Goal: Navigation & Orientation: Find specific page/section

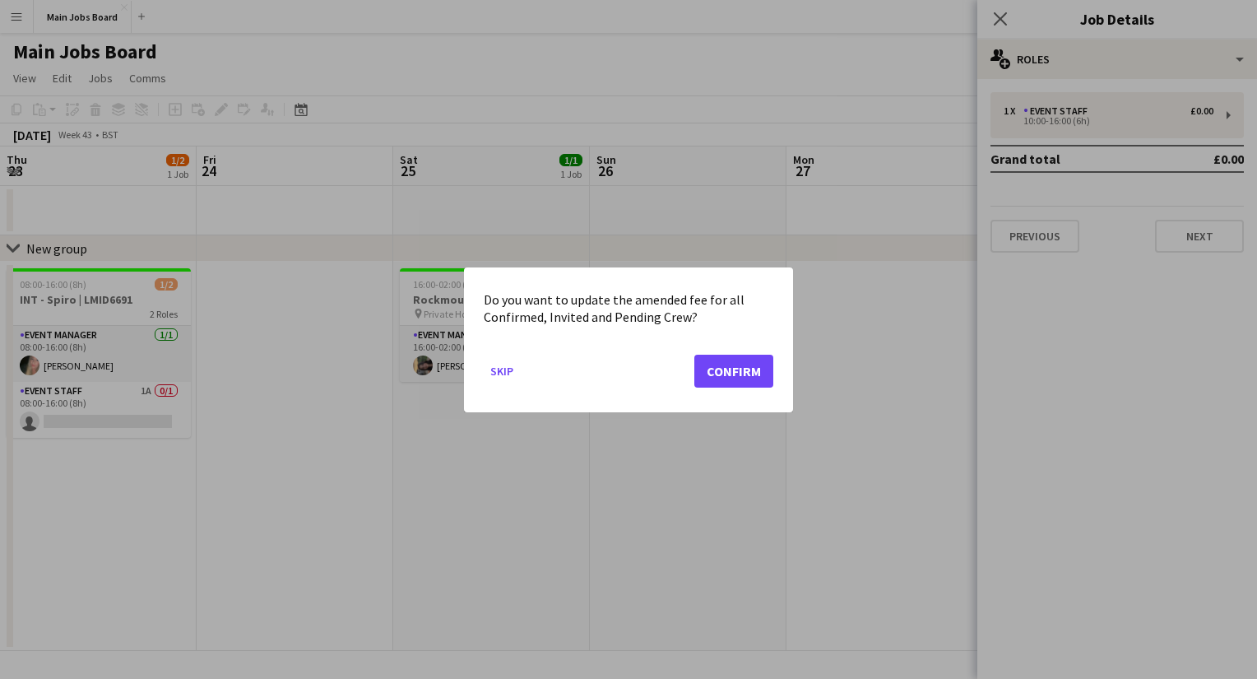
scroll to position [0, 588]
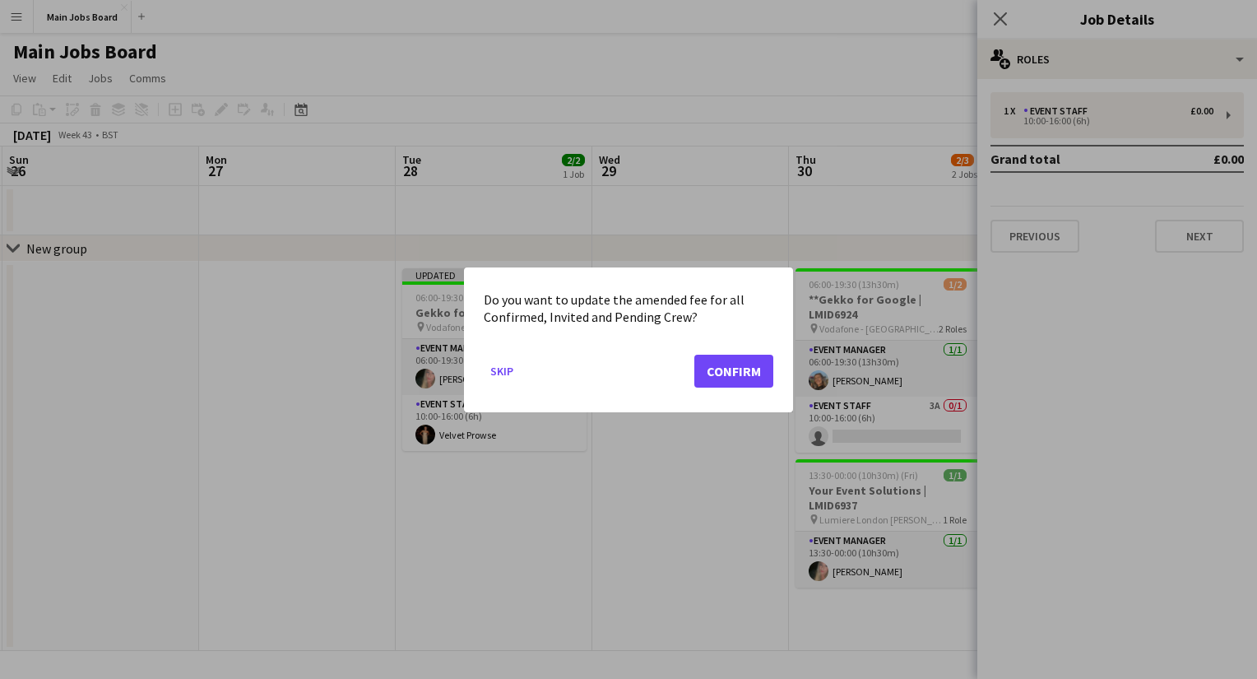
click at [543, 469] on div at bounding box center [628, 339] width 1257 height 679
click at [498, 380] on button "Skip" at bounding box center [502, 370] width 36 height 26
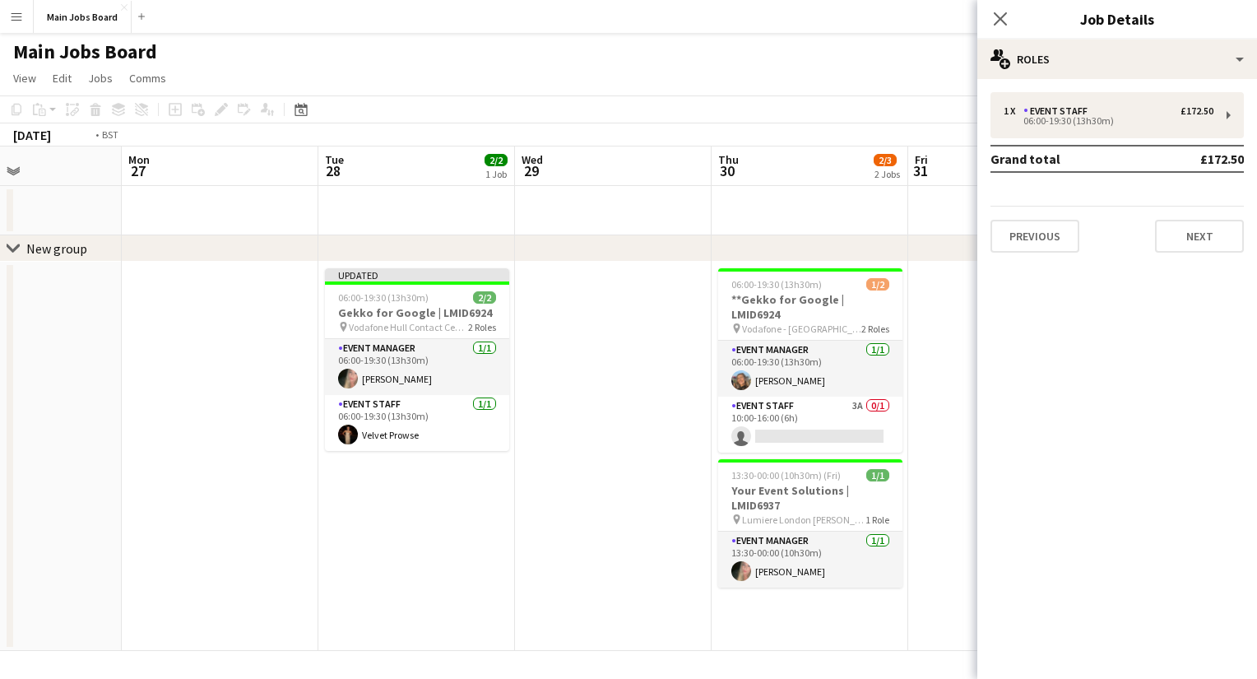
scroll to position [0, 504]
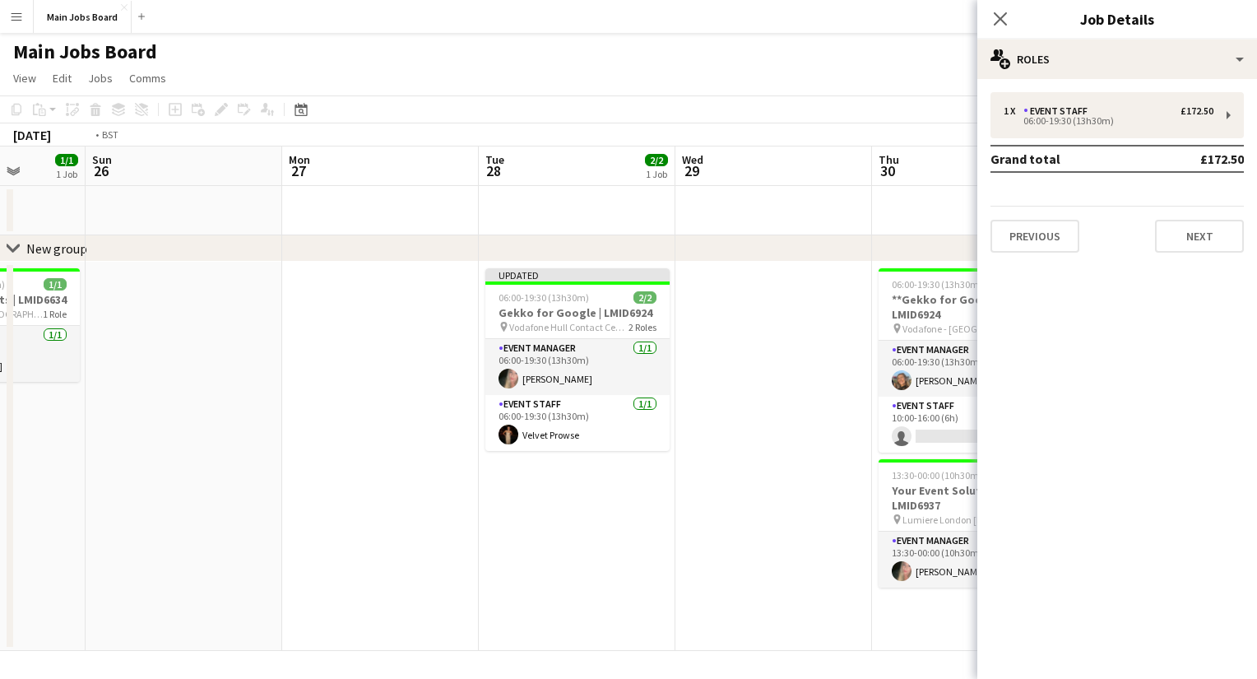
drag, startPoint x: 727, startPoint y: 486, endPoint x: 392, endPoint y: 534, distance: 339.1
click at [417, 528] on app-calendar-viewport "Thu 23 1/2 1 Job Fri 24 Sat 25 1/1 1 Job Sun 26 Mon 27 Tue 28 2/2 1 Job Wed 29 …" at bounding box center [628, 398] width 1257 height 504
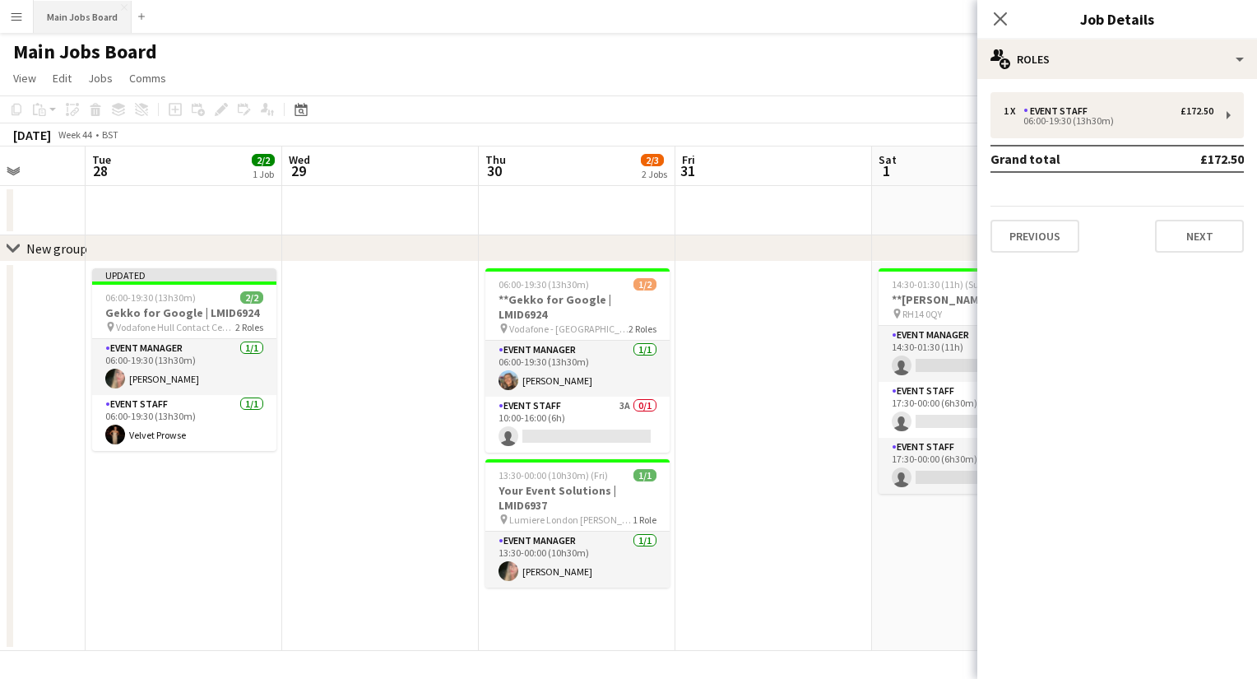
click at [85, 26] on button "Main Jobs Board Close" at bounding box center [83, 17] width 98 height 32
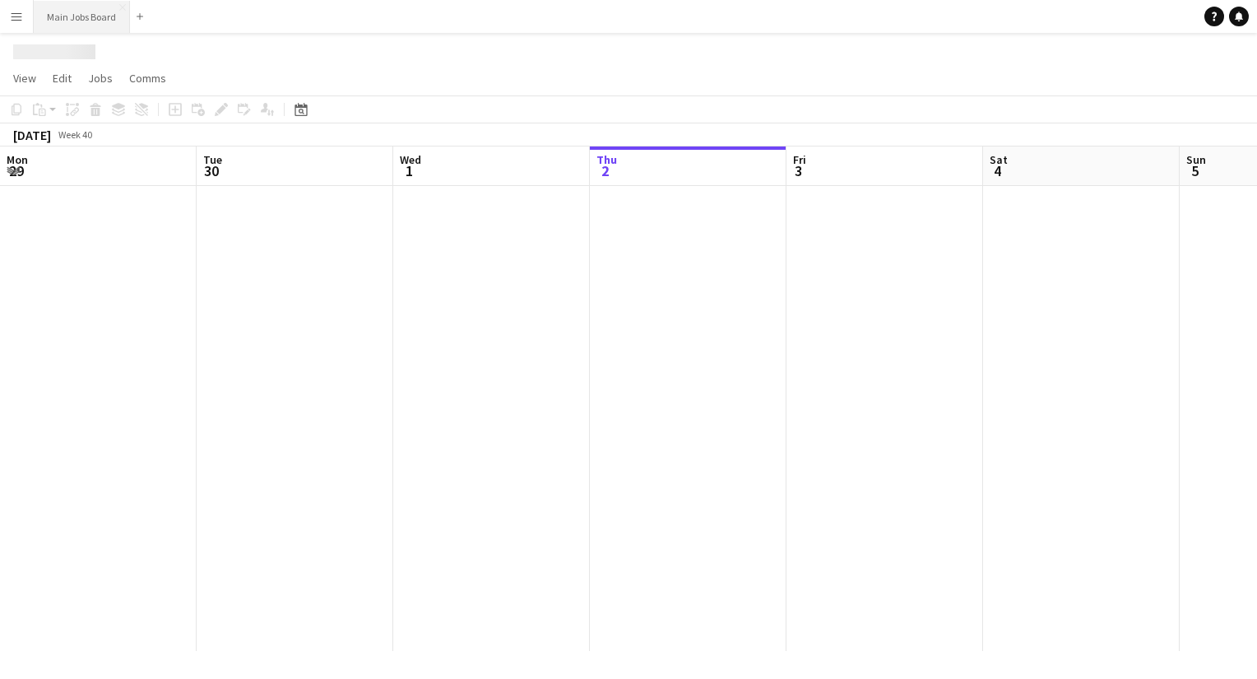
scroll to position [0, 393]
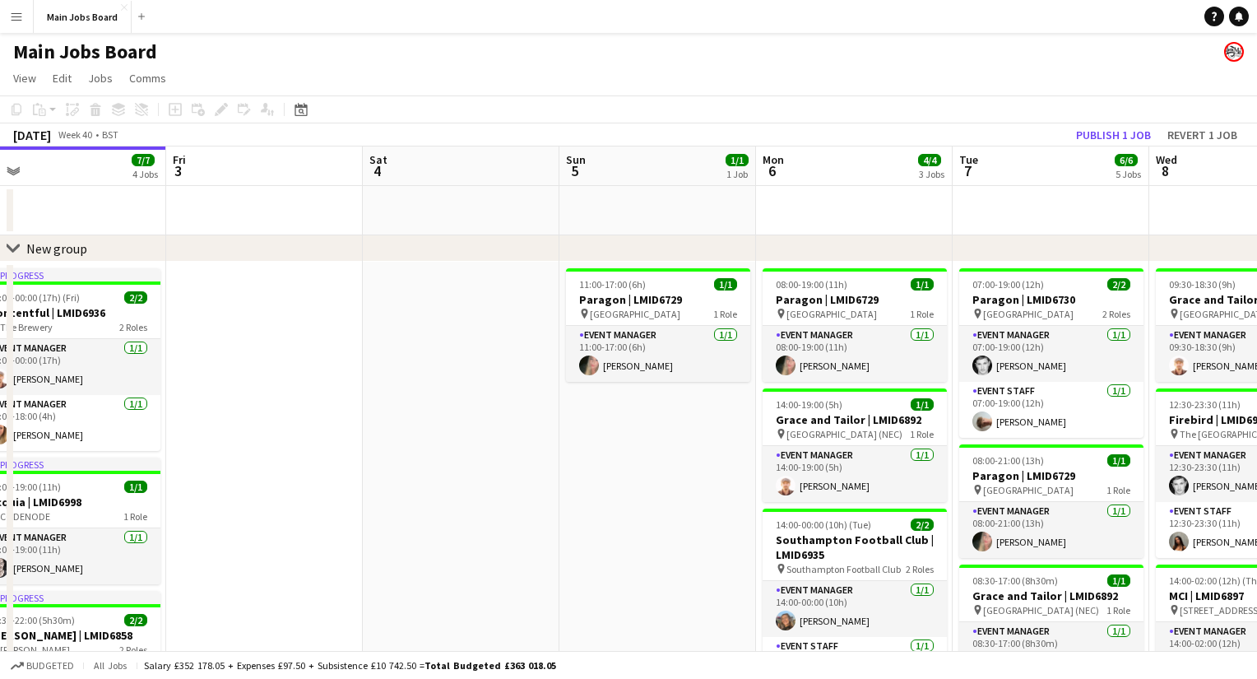
drag, startPoint x: 921, startPoint y: 518, endPoint x: 601, endPoint y: 519, distance: 320.1
click at [601, 519] on app-calendar-viewport "Mon 29 3/3 2 Jobs Tue 30 4/4 2 Jobs Wed 1 7/7 5 Jobs Thu 2 7/7 4 Jobs Fri 3 Sat…" at bounding box center [628, 609] width 1257 height 927
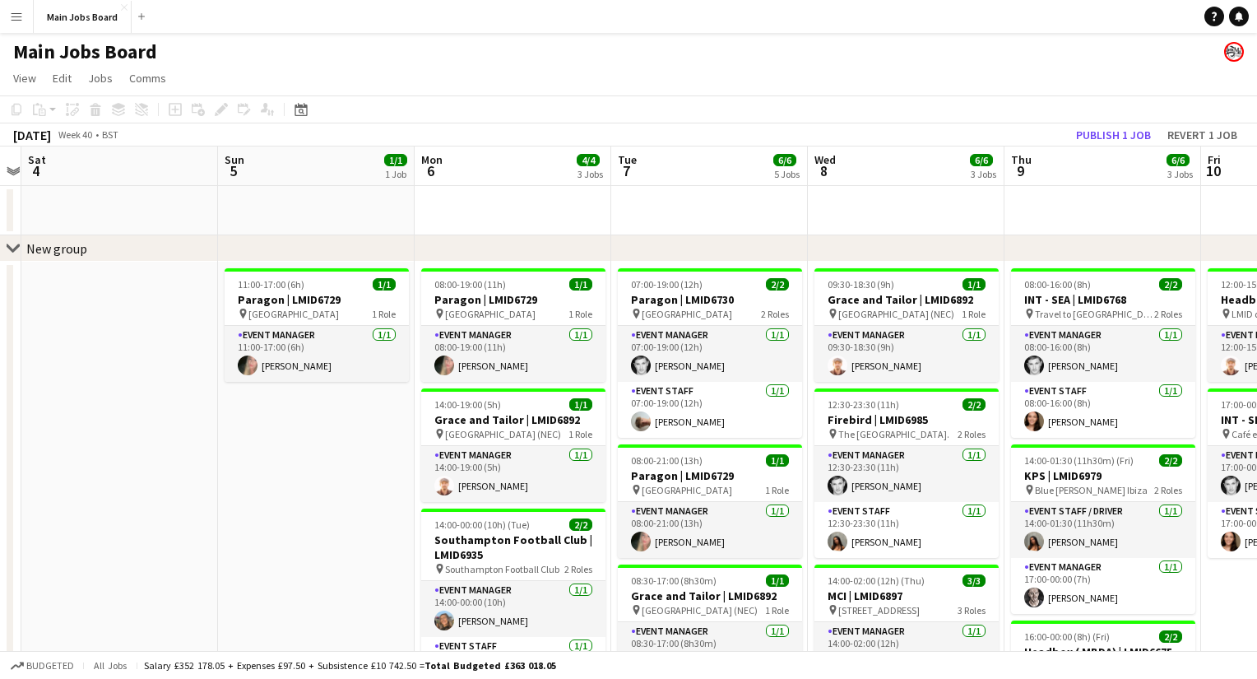
scroll to position [0, 612]
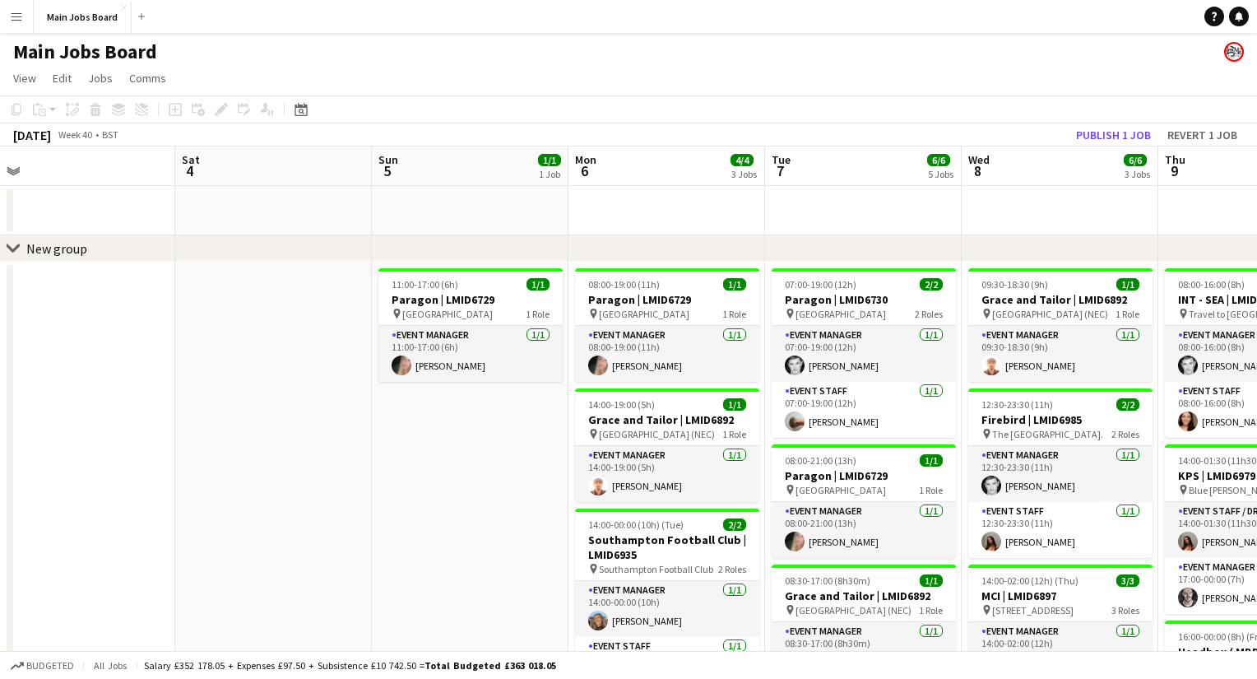
drag, startPoint x: 598, startPoint y: 506, endPoint x: 503, endPoint y: 520, distance: 96.5
click at [503, 520] on app-calendar-viewport "Tue 30 4/4 2 Jobs Wed 1 7/7 5 Jobs Thu 2 7/7 4 Jobs Fri 3 Sat 4 Sun 5 1/1 1 Job…" at bounding box center [628, 609] width 1257 height 927
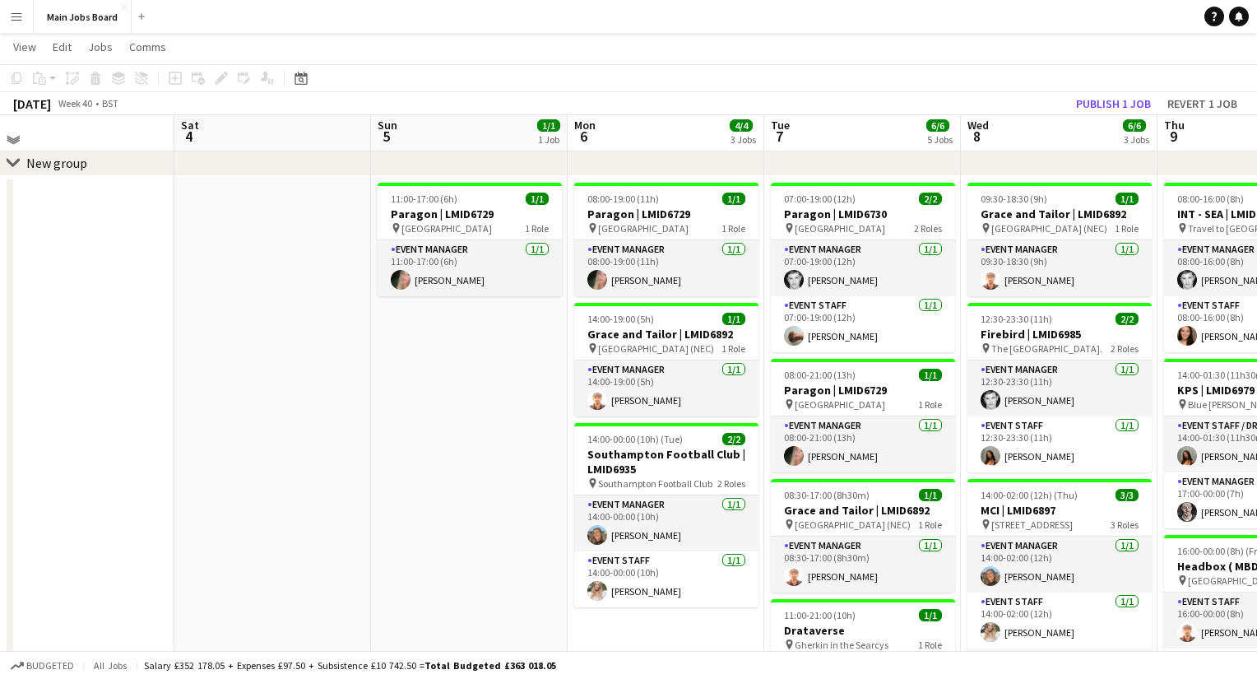
scroll to position [88, 0]
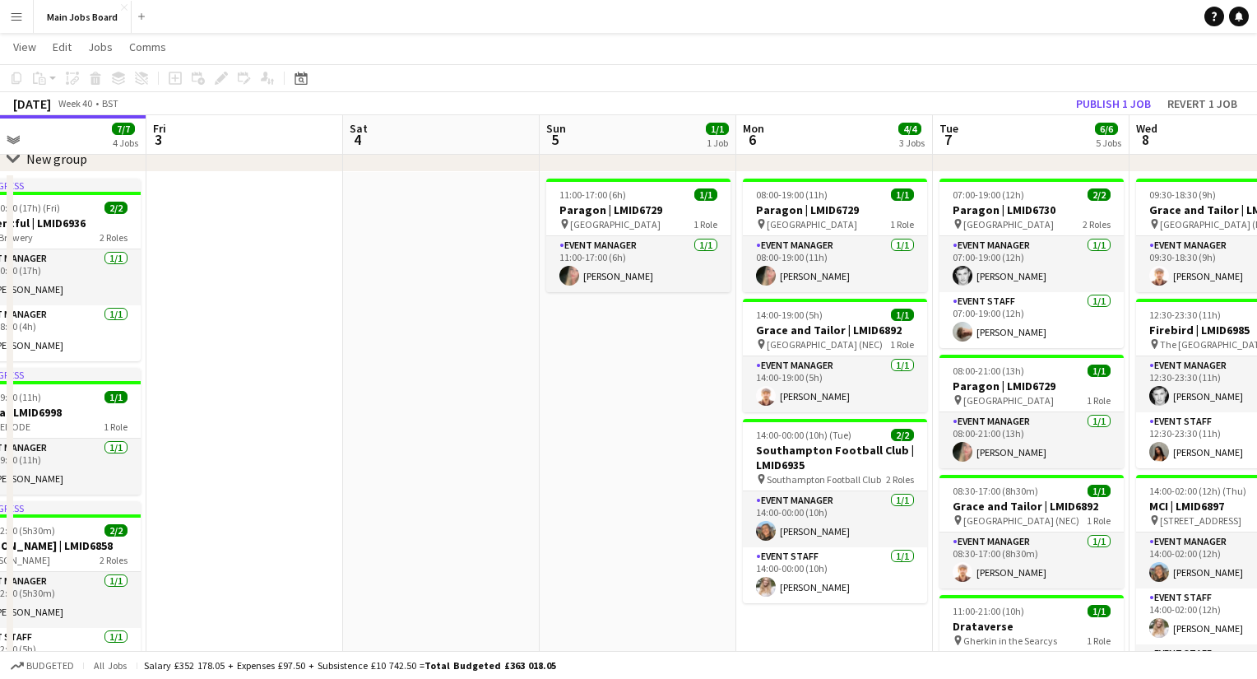
drag, startPoint x: 848, startPoint y: 491, endPoint x: 608, endPoint y: 515, distance: 240.6
click at [608, 515] on app-calendar-viewport "Tue 30 4/4 2 Jobs Wed 1 7/7 5 Jobs Thu 2 7/7 4 Jobs Fri 3 Sat 4 Sun 5 1/1 1 Job…" at bounding box center [628, 479] width 1257 height 1007
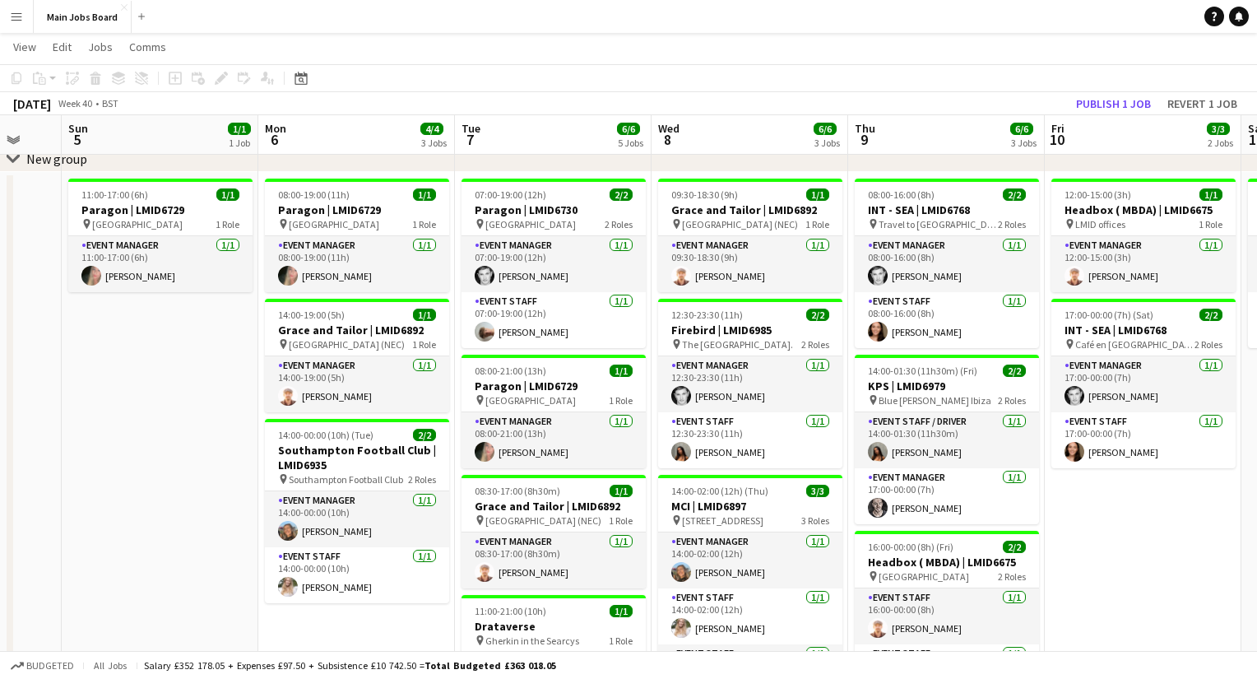
scroll to position [0, 546]
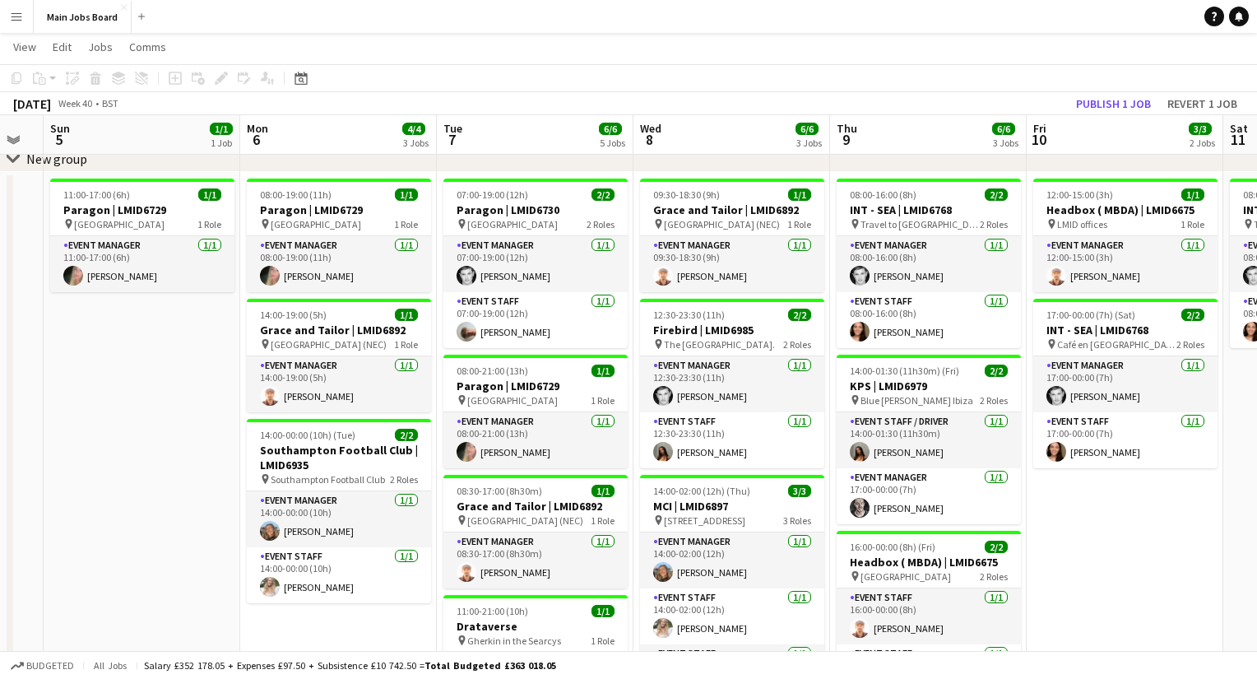
drag, startPoint x: 996, startPoint y: 490, endPoint x: 907, endPoint y: 490, distance: 88.9
click at [908, 490] on app-calendar-viewport "Thu 2 7/7 4 Jobs Fri 3 Sat 4 Sun 5 1/1 1 Job Mon 6 4/4 3 Jobs Tue 7 6/6 5 Jobs …" at bounding box center [628, 479] width 1257 height 1007
